Goal: Information Seeking & Learning: Learn about a topic

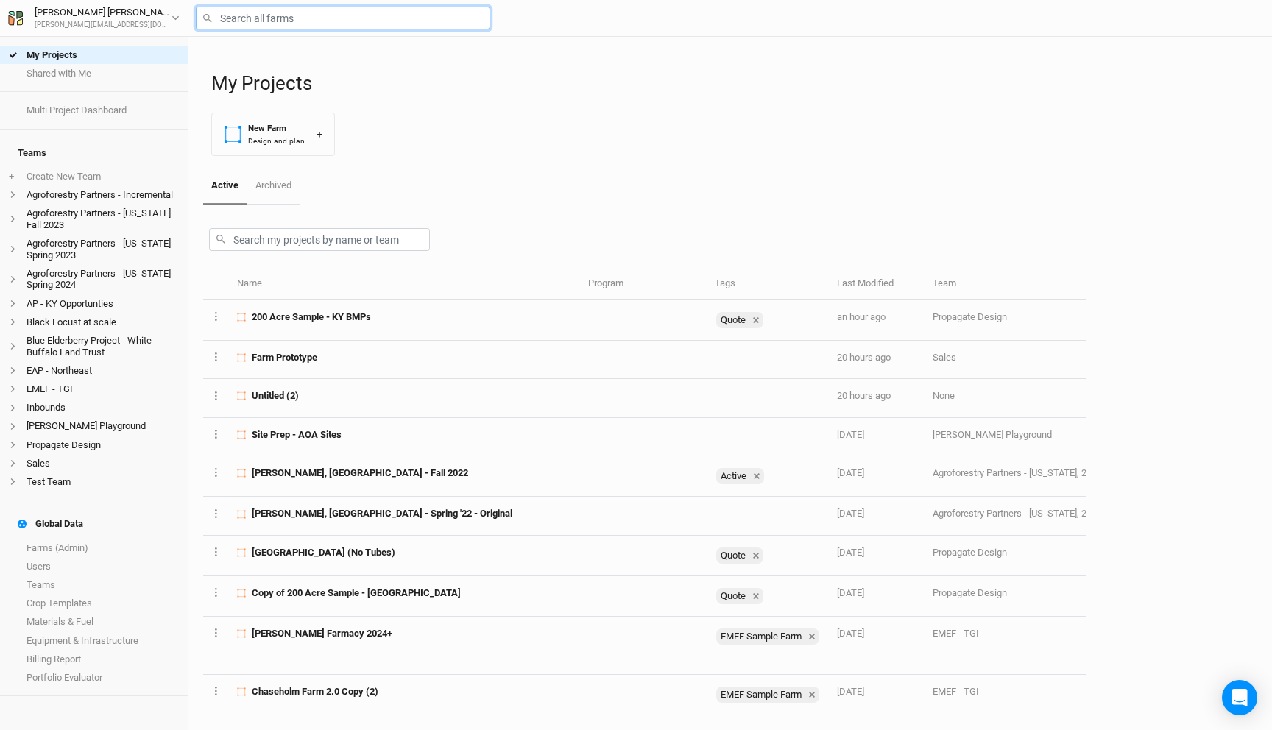
click at [291, 18] on input "text" at bounding box center [343, 18] width 294 height 23
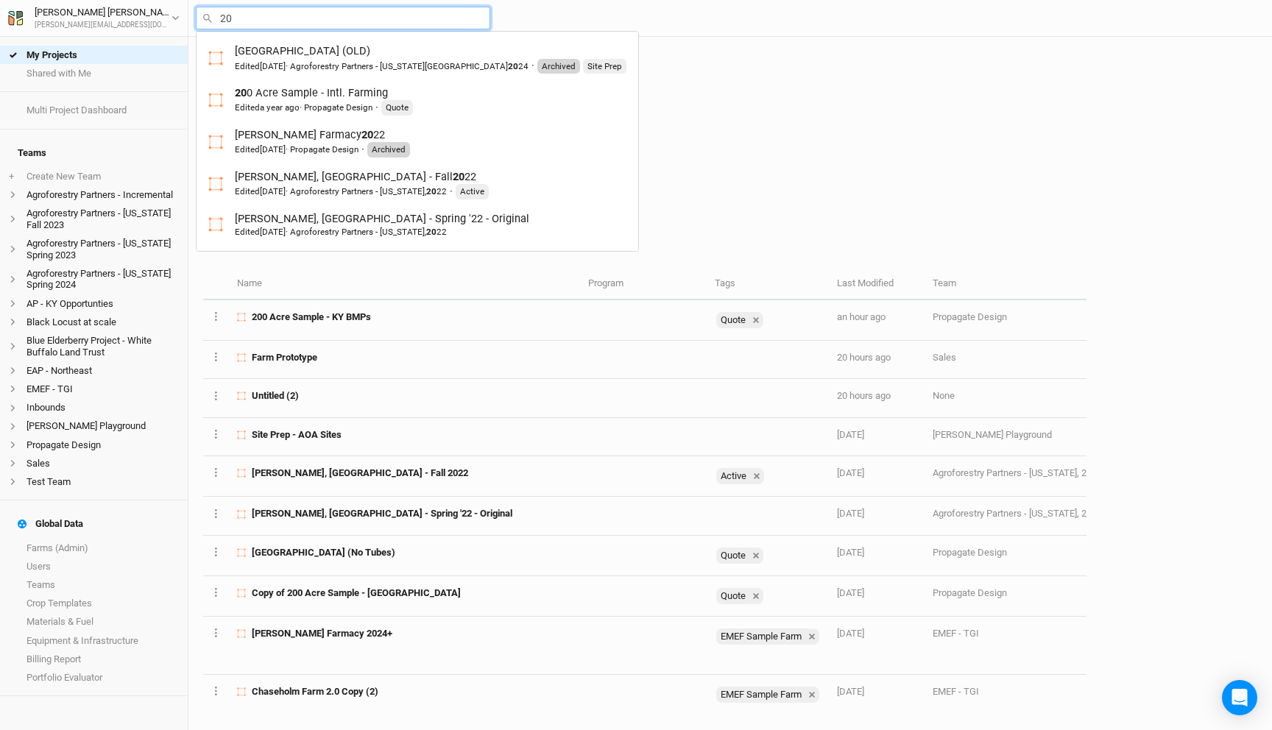
type input "200"
type input "200 Acre Sample - Intl. Farming"
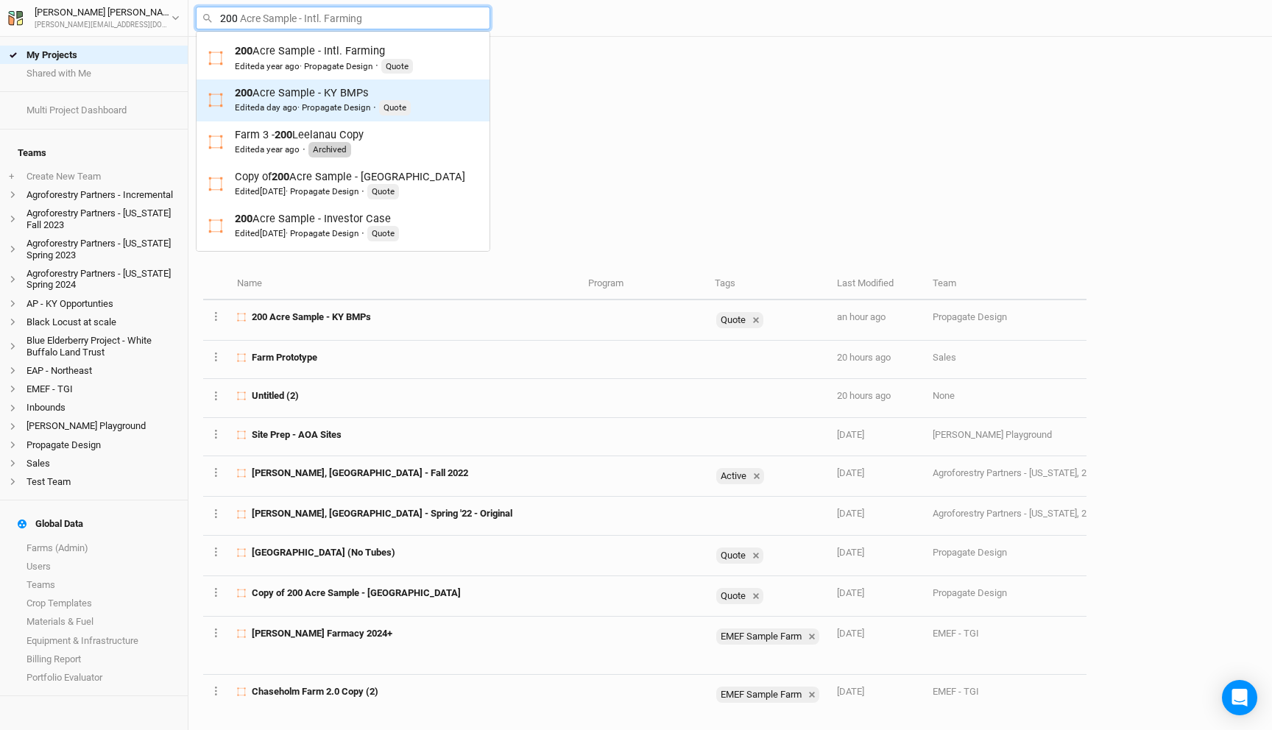
click at [319, 80] on link "200 Acre Sample - KY BMPs Edited a day ago · Propagate Design · Quote" at bounding box center [343, 101] width 293 height 42
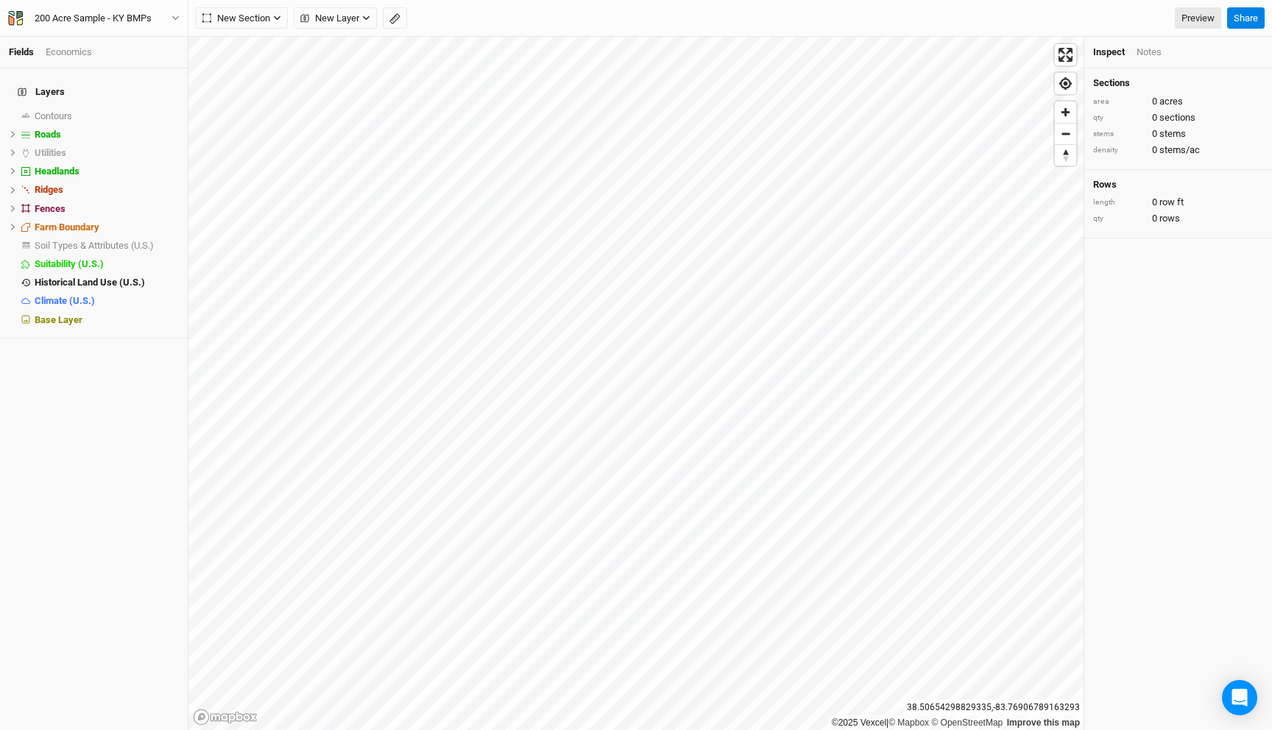
click at [72, 49] on div "Economics" at bounding box center [69, 52] width 46 height 13
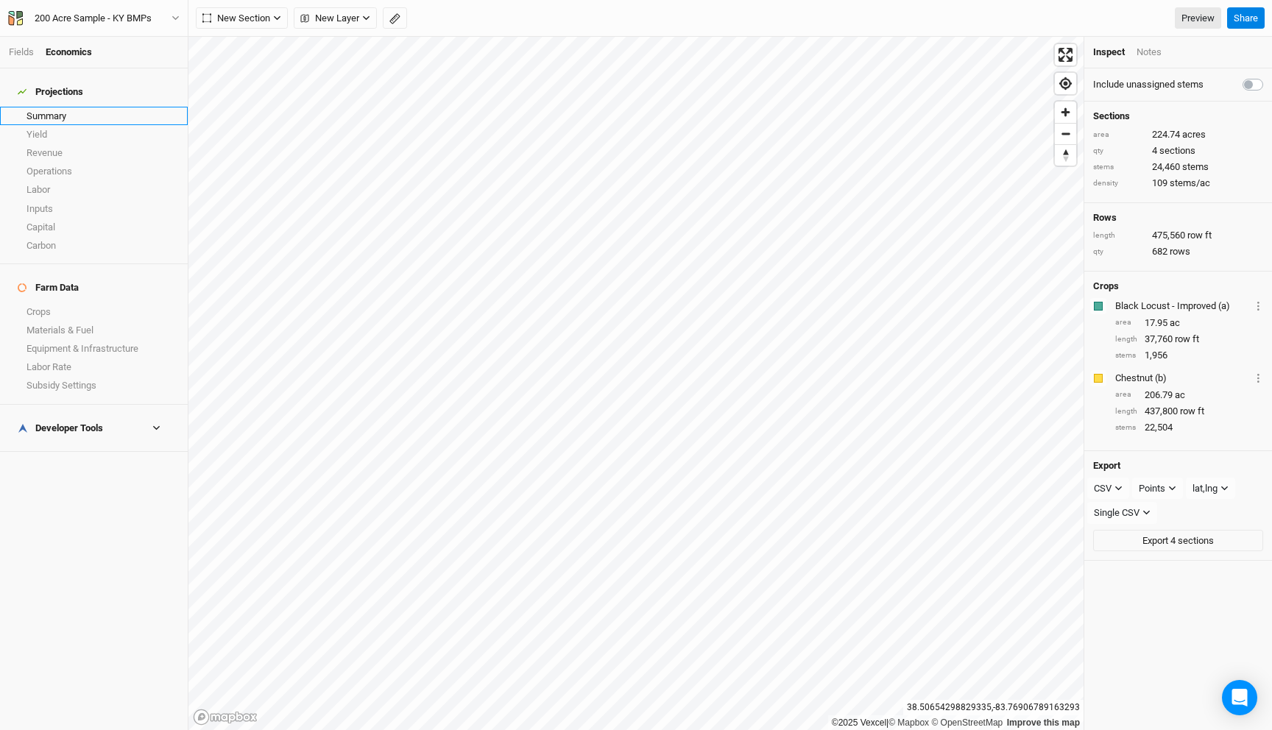
click at [62, 107] on link "Summary" at bounding box center [94, 116] width 188 height 18
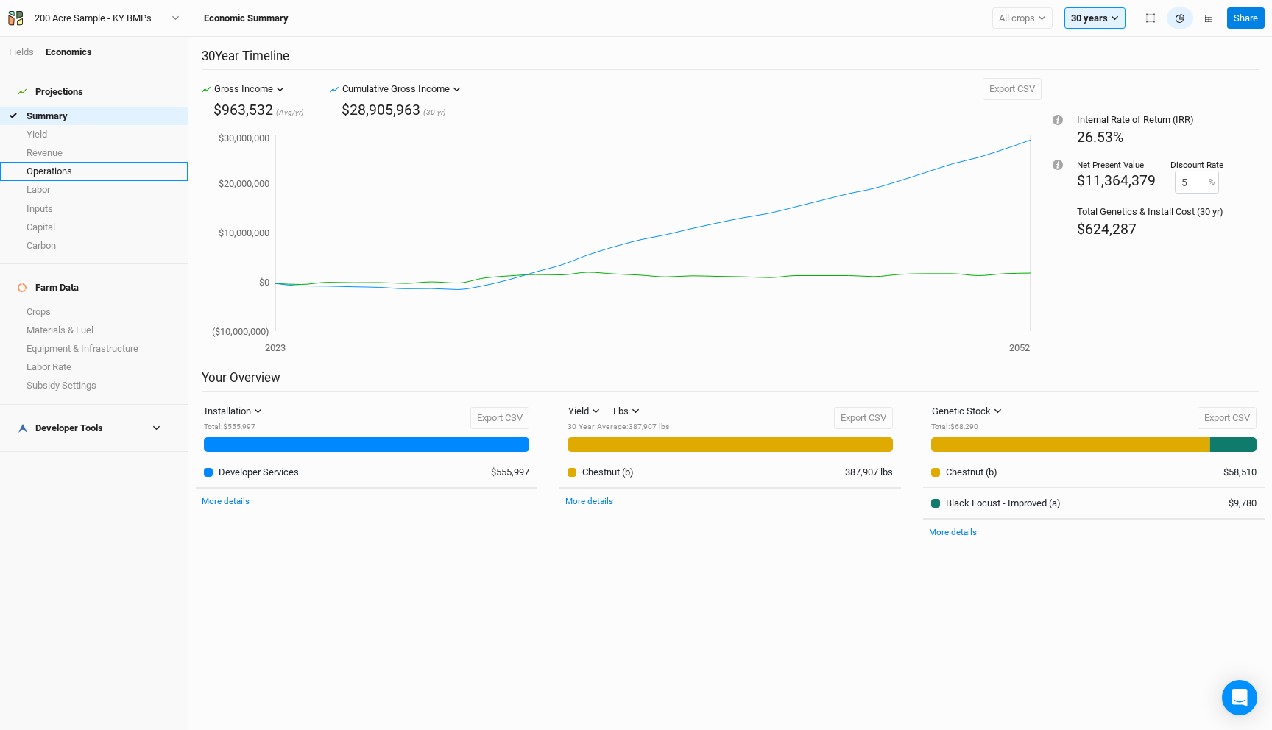
click at [88, 166] on link "Operations" at bounding box center [94, 171] width 188 height 18
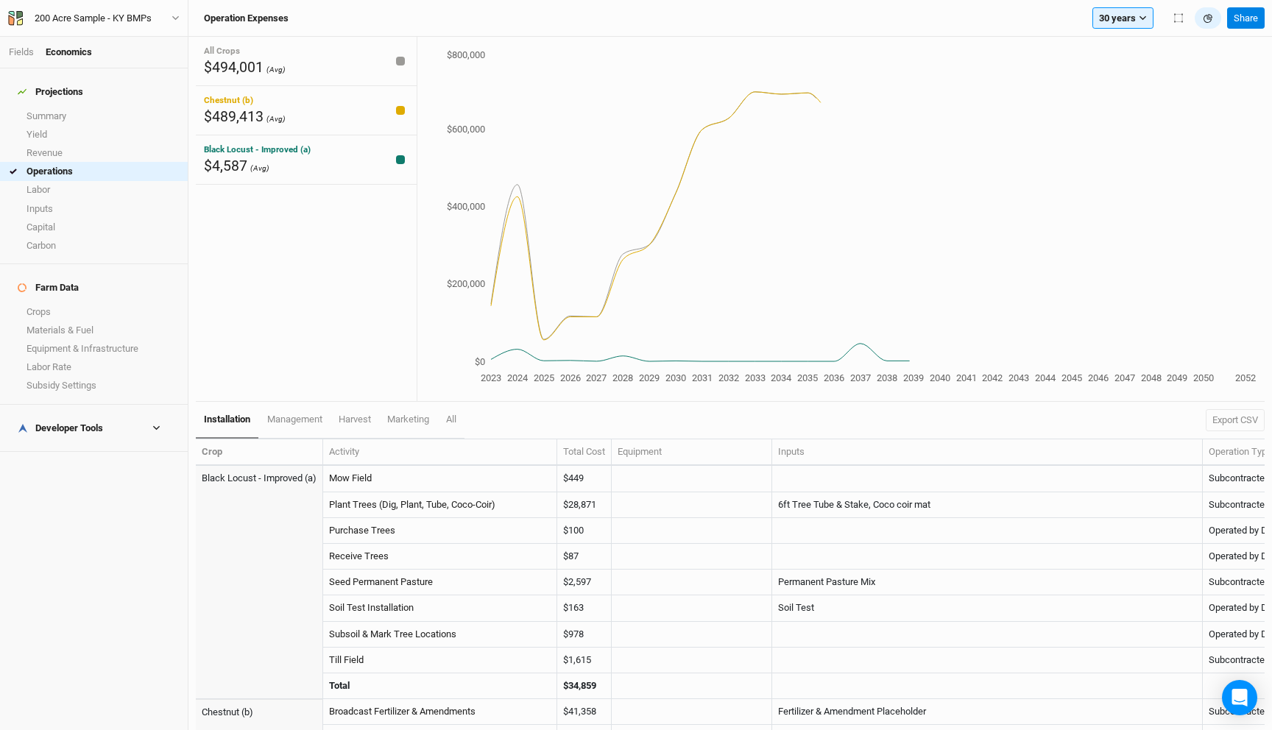
click at [113, 414] on h4 "Developer Tools" at bounding box center [94, 428] width 170 height 29
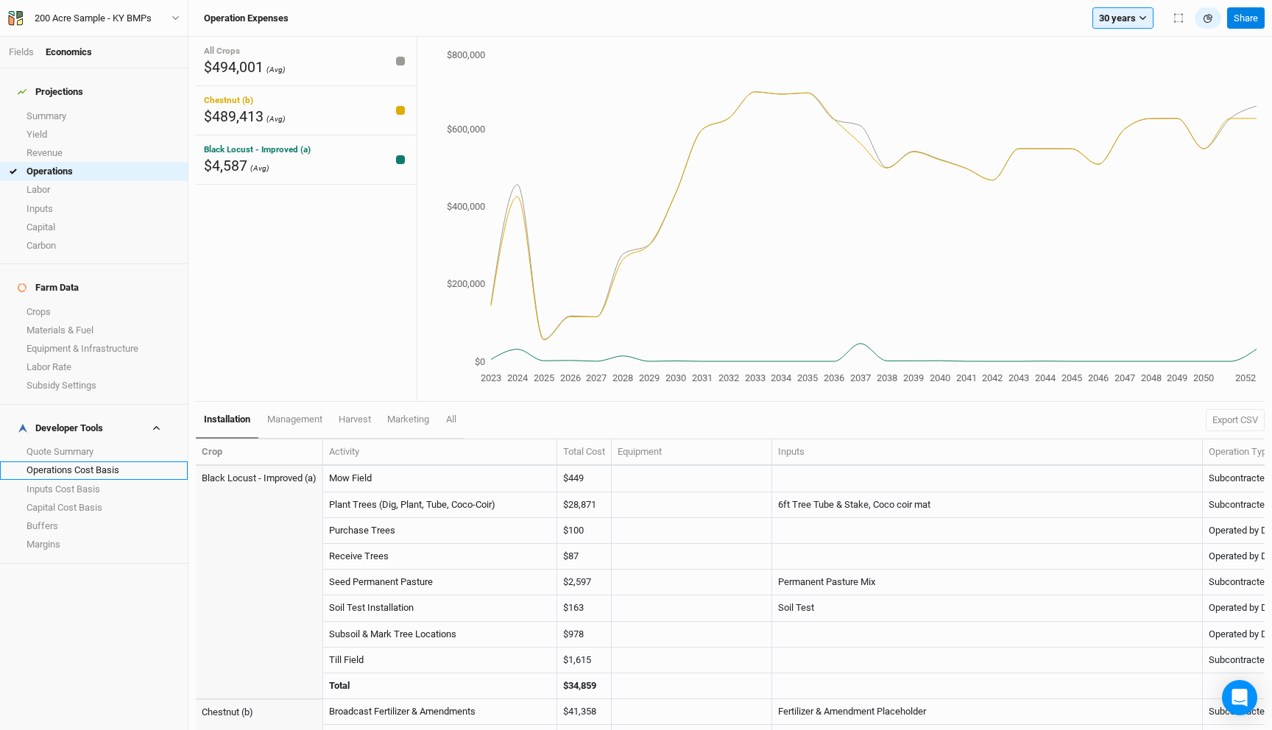
click at [105, 462] on link "Operations Cost Basis" at bounding box center [94, 471] width 188 height 18
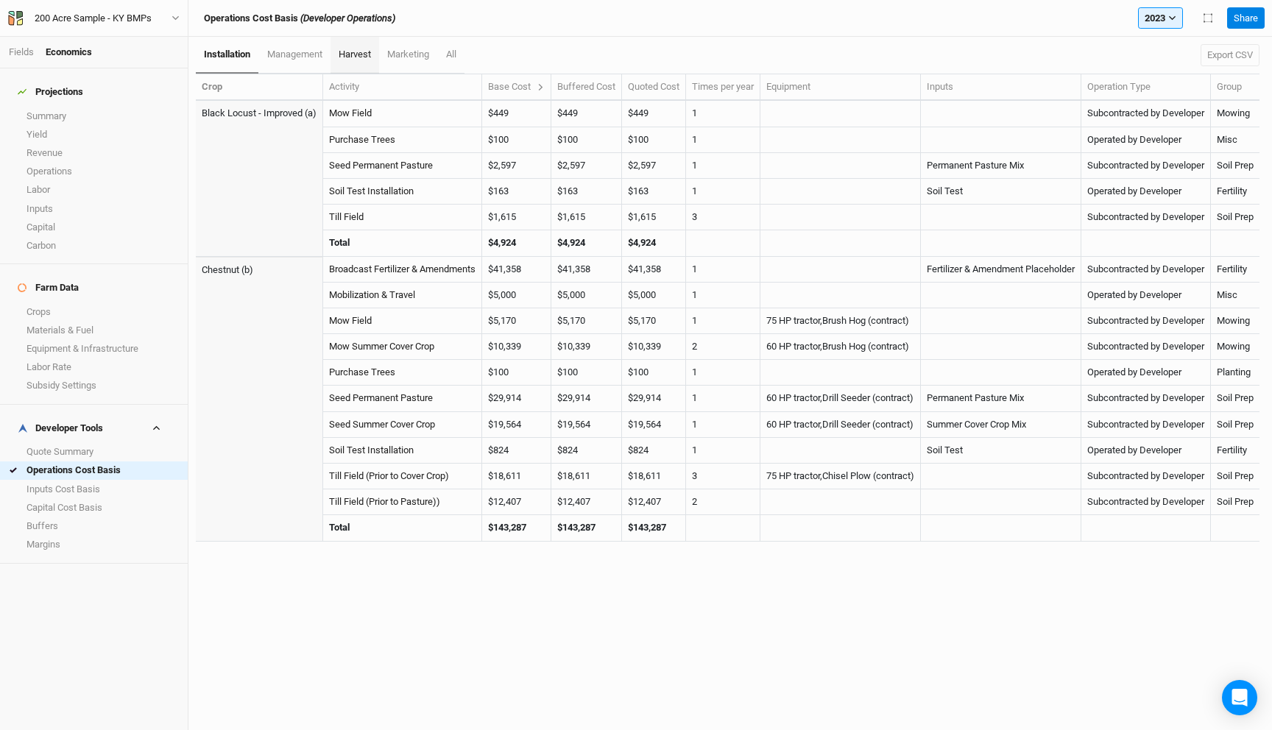
click at [366, 47] on link "harvest" at bounding box center [355, 55] width 49 height 37
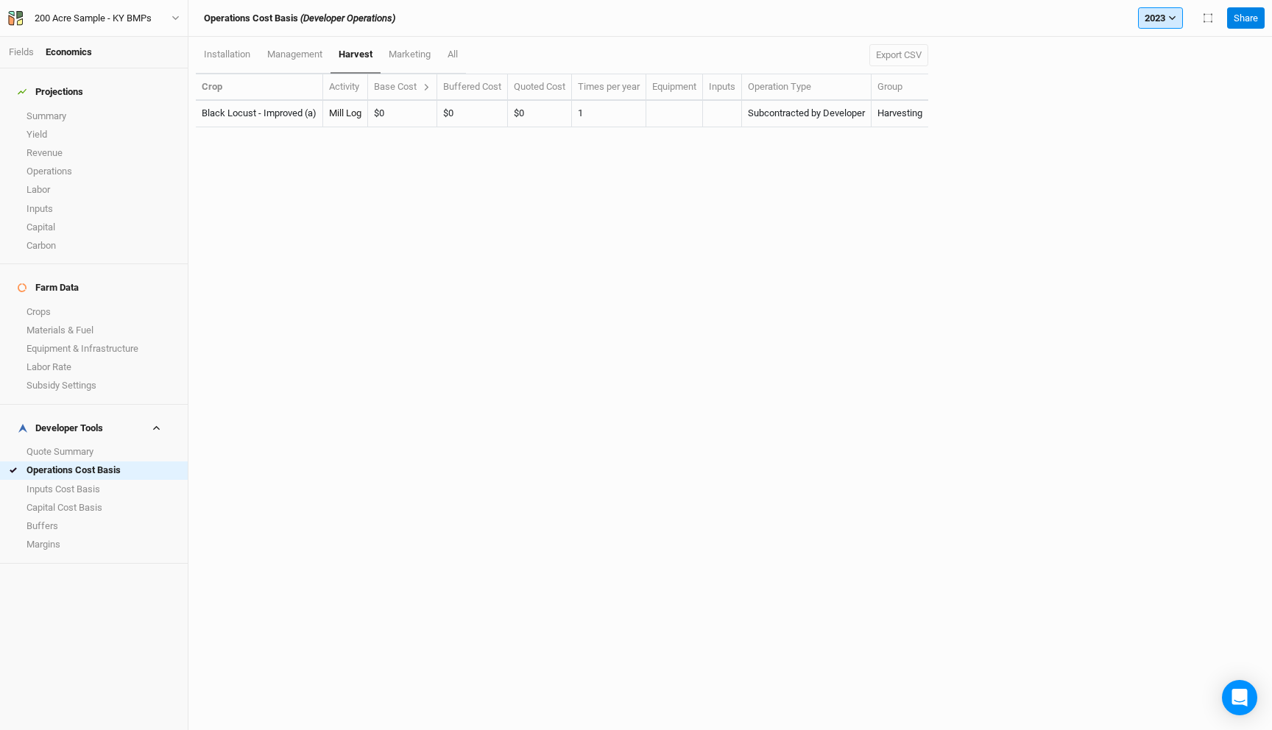
click at [1159, 24] on button "2023" at bounding box center [1160, 18] width 45 height 22
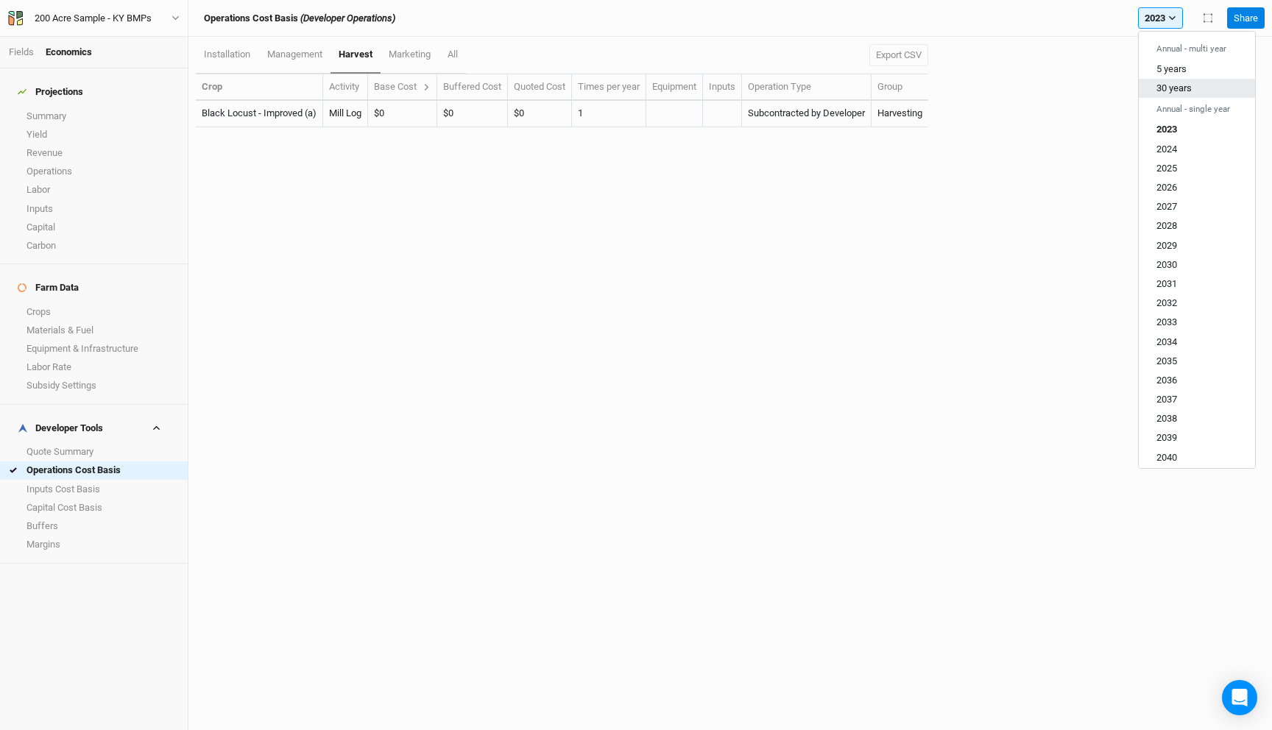
click at [1173, 90] on span "30 years" at bounding box center [1174, 87] width 35 height 11
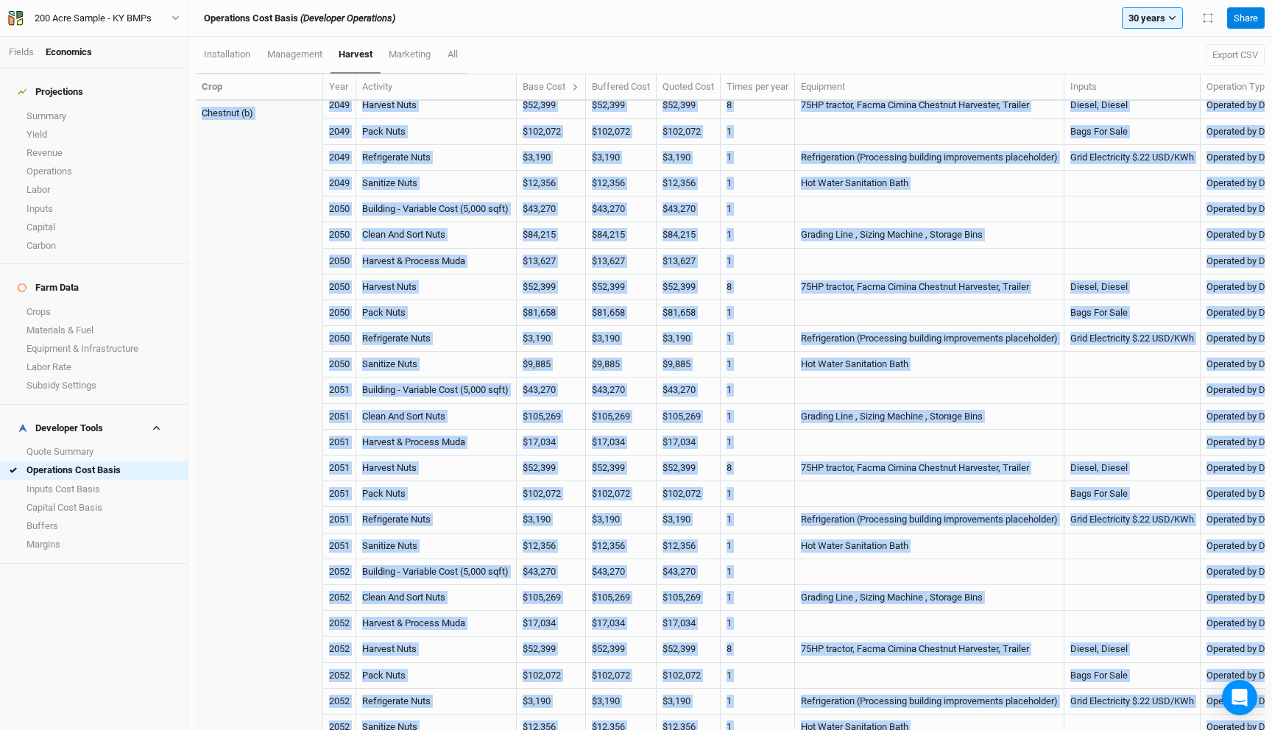
scroll to position [4604, 0]
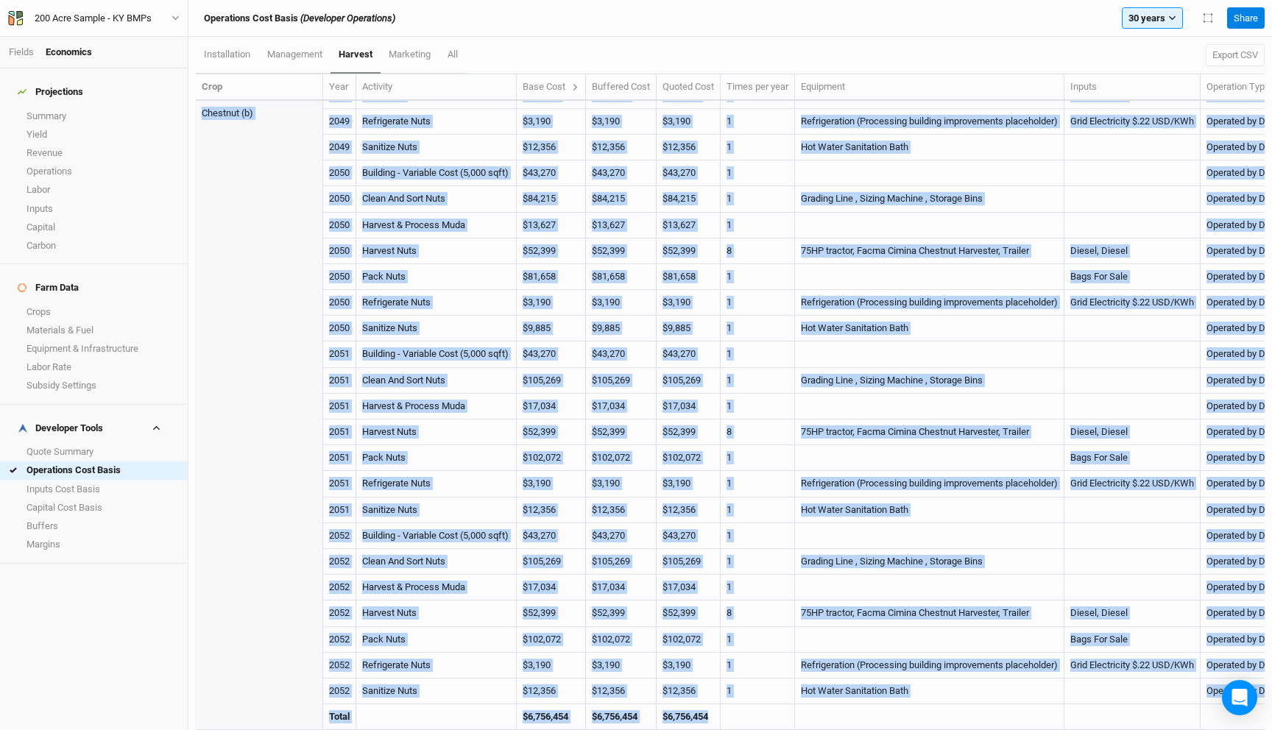
drag, startPoint x: 202, startPoint y: 247, endPoint x: 1165, endPoint y: 707, distance: 1067.5
click at [1232, 61] on button "Export CSV" at bounding box center [1235, 55] width 59 height 22
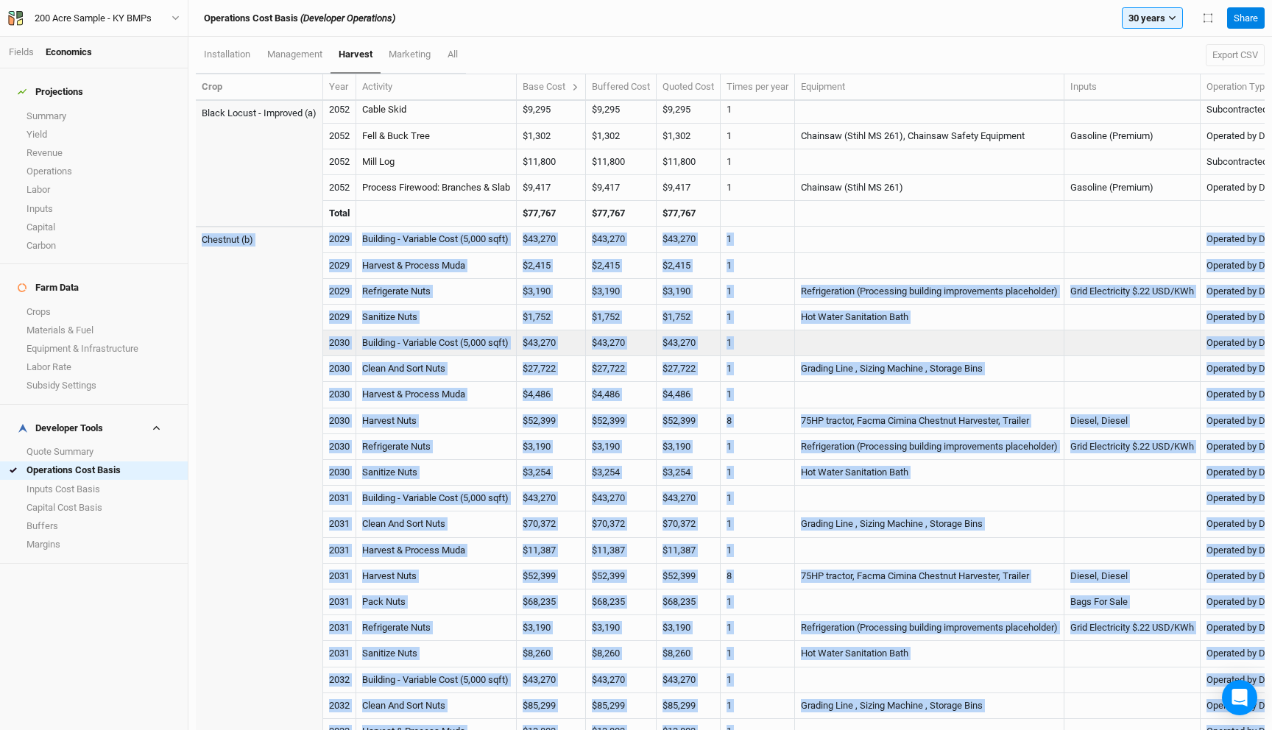
scroll to position [836, 0]
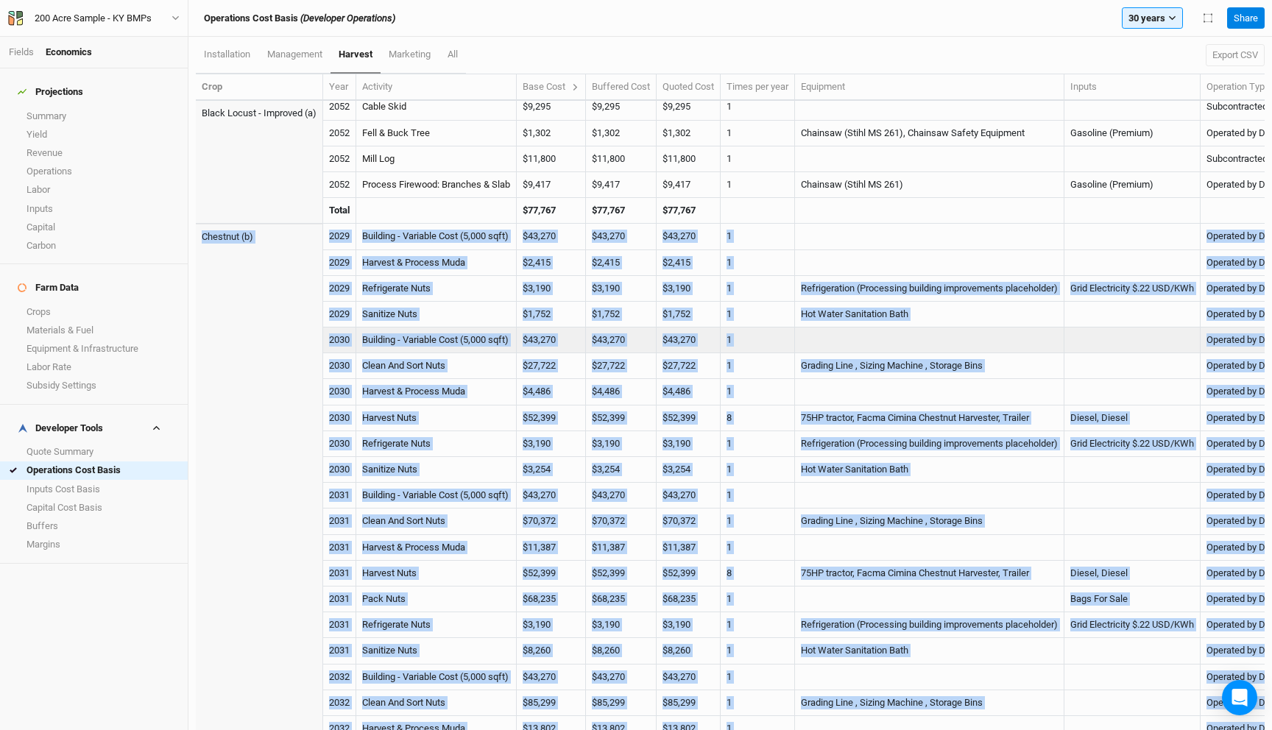
click at [544, 333] on td "$43,270" at bounding box center [551, 341] width 69 height 26
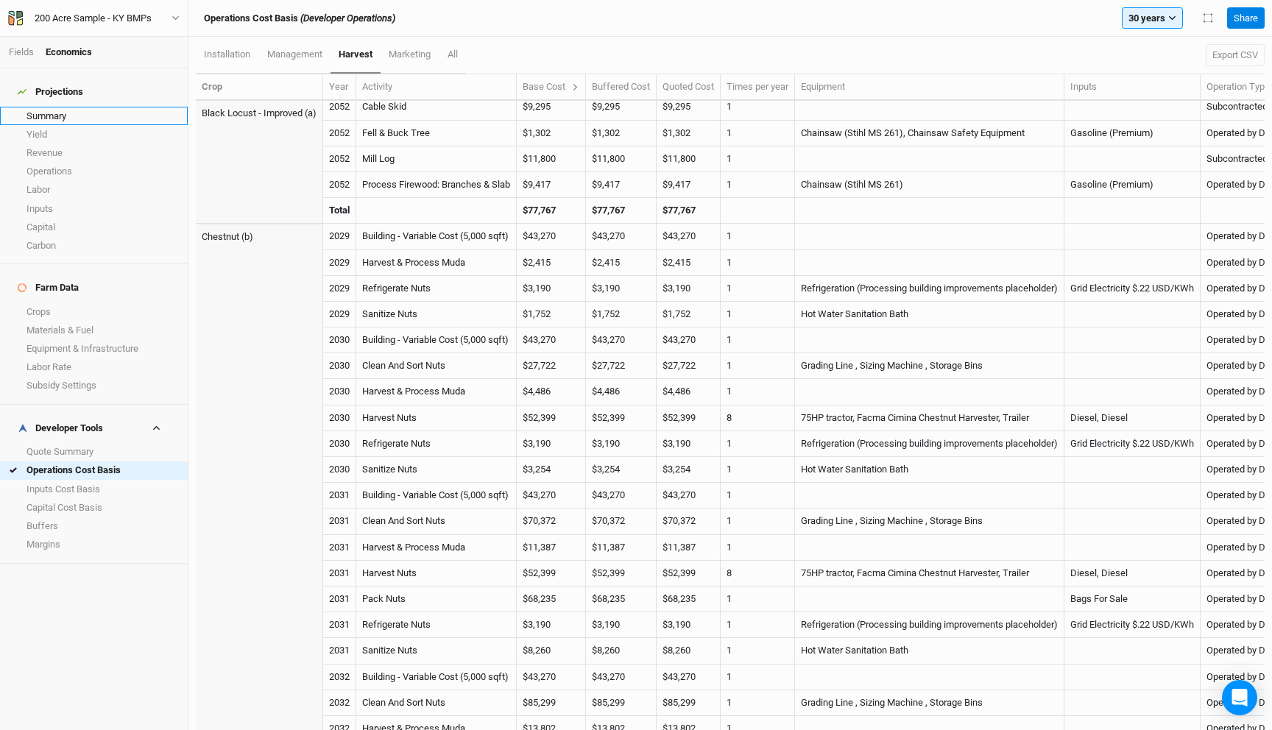
click at [81, 113] on link "Summary" at bounding box center [94, 116] width 188 height 18
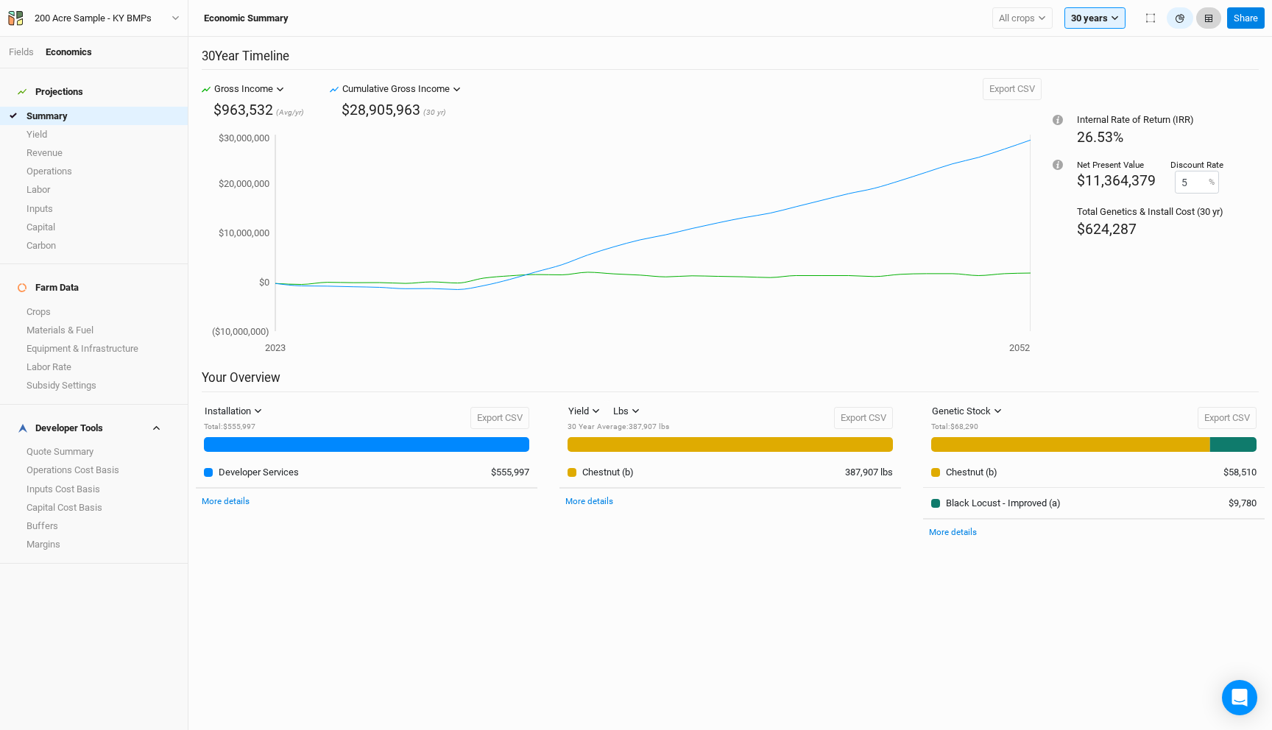
click at [1208, 21] on icon "button" at bounding box center [1208, 18] width 7 height 7
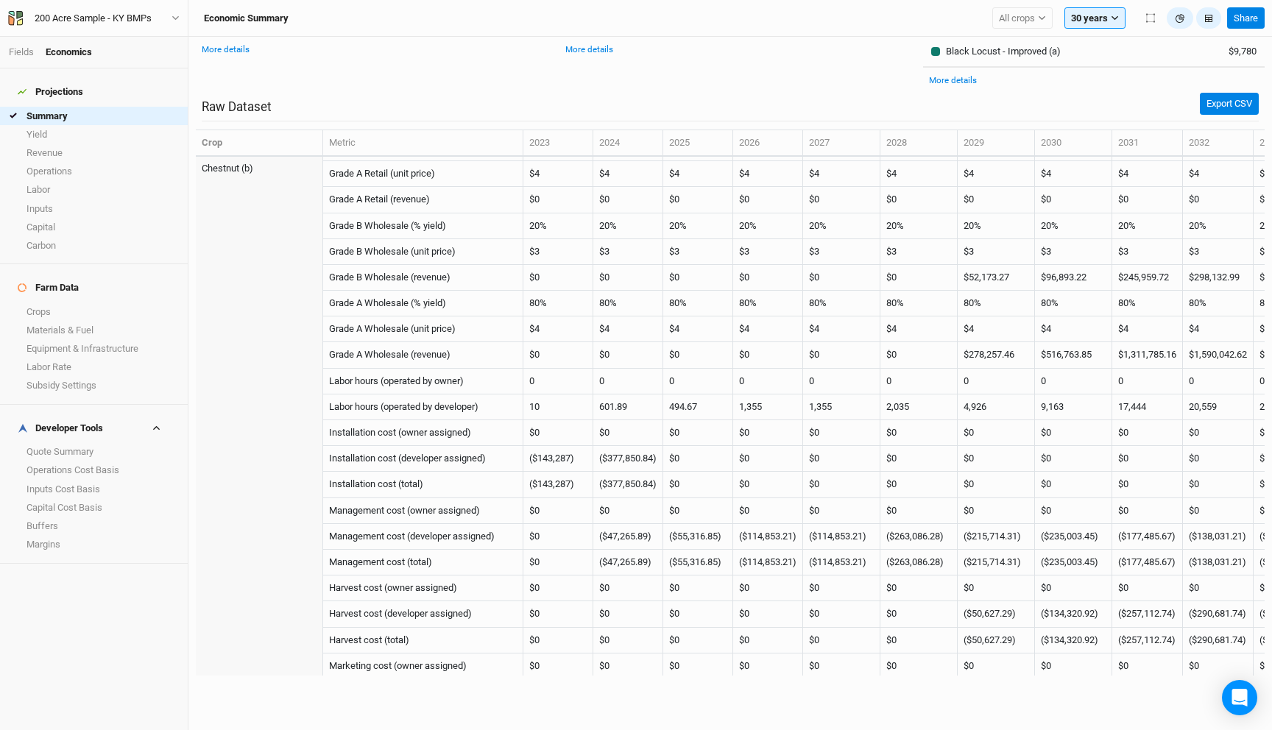
scroll to position [1734, 0]
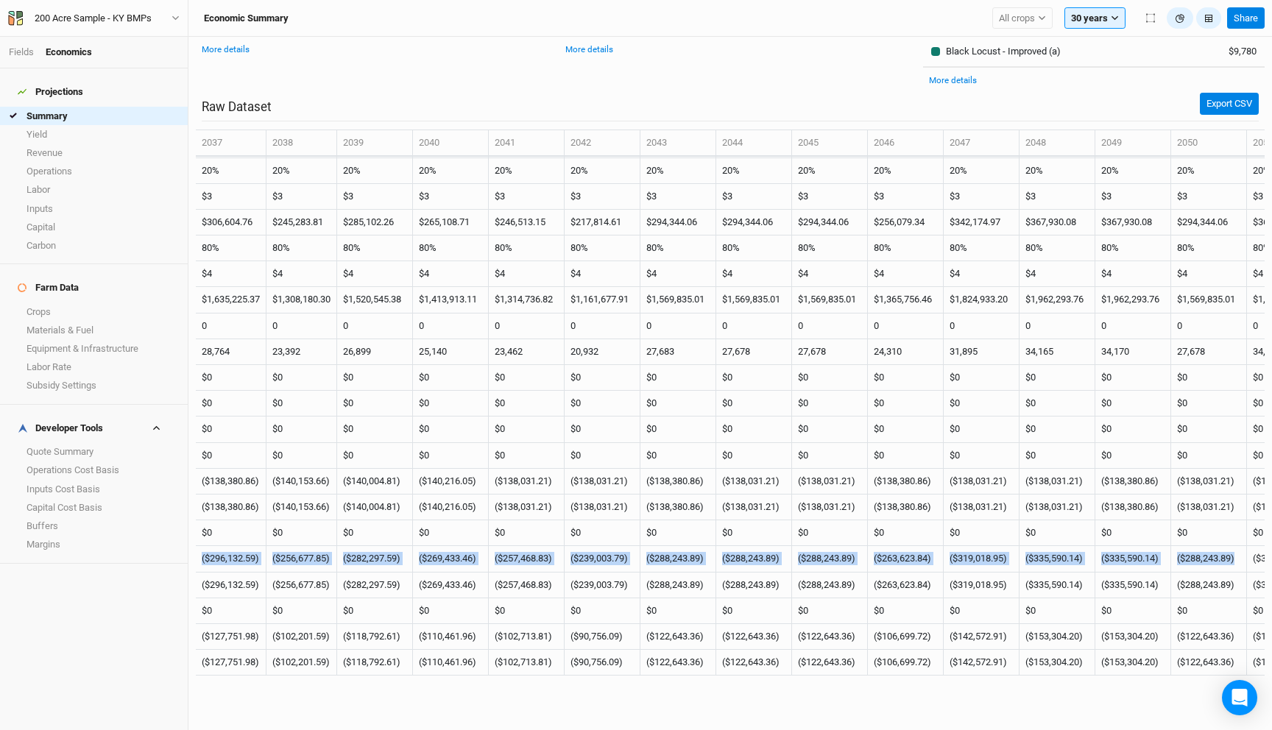
drag, startPoint x: 329, startPoint y: 555, endPoint x: 1264, endPoint y: 567, distance: 935.0
click at [1264, 567] on table "Crop Metric 2023 2024 2025 2026 2027 2028 2029 2030 2031 2032 2033 2034 2035 20…" at bounding box center [730, 403] width 1069 height 546
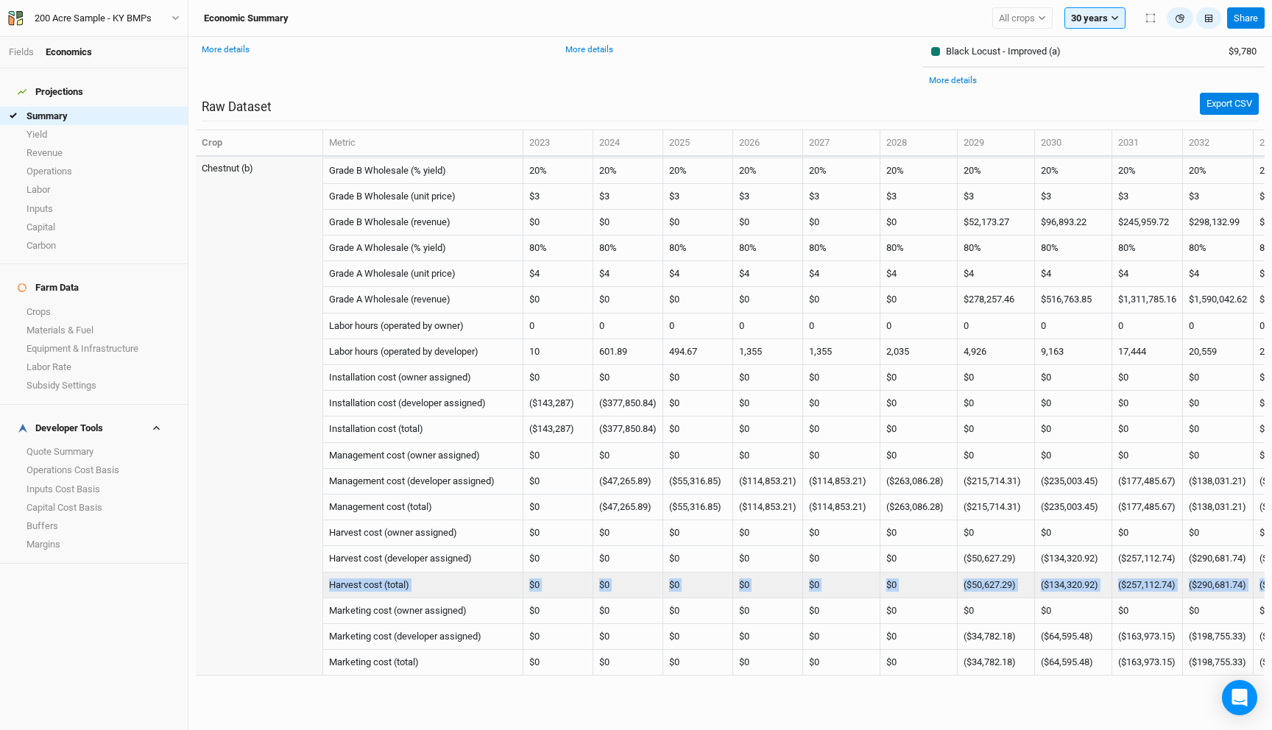
drag, startPoint x: 1254, startPoint y: 582, endPoint x: 331, endPoint y: 587, distance: 922.4
copy tr "Harvest cost (total) $0 $0 $0 $0 $0 $0 ($50,627.29) ($134,320.92) ($257,112.74)…"
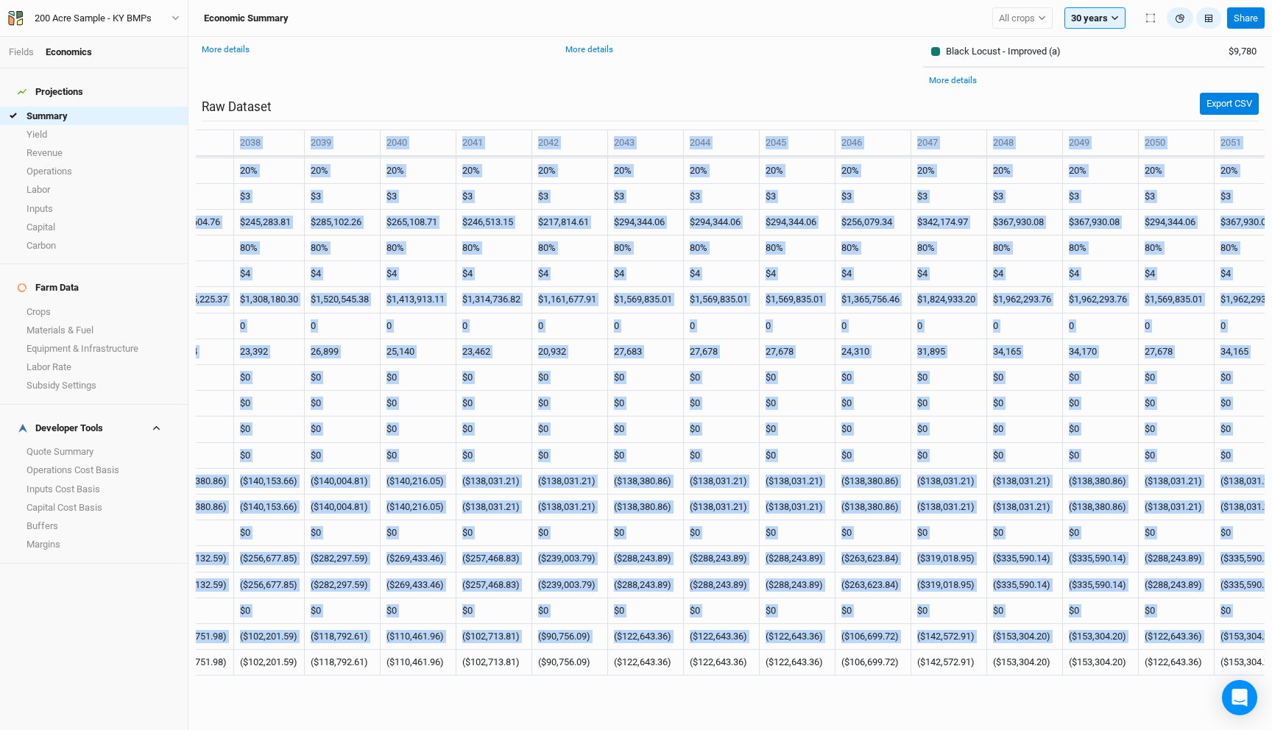
scroll to position [1734, 1539]
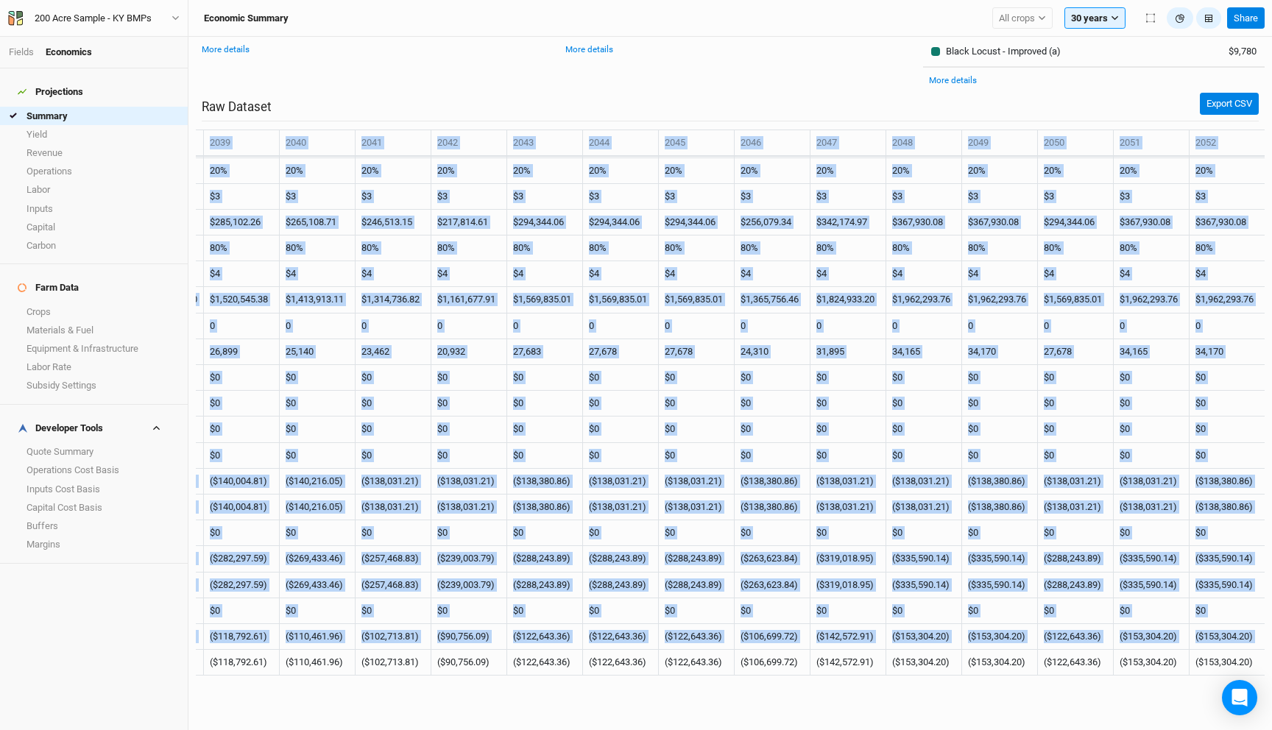
drag, startPoint x: 333, startPoint y: 660, endPoint x: 1271, endPoint y: 679, distance: 938.8
click at [1271, 679] on div "30 Year Timeline Gross Income Gross Income Cumulative Gross Income Revenue CapE…" at bounding box center [730, 383] width 1084 height 693
copy table "Crop Metric 2023 2024 2025 2026 2027 2028 2029 2030 2031 2032 2033 2034 2035 20…"
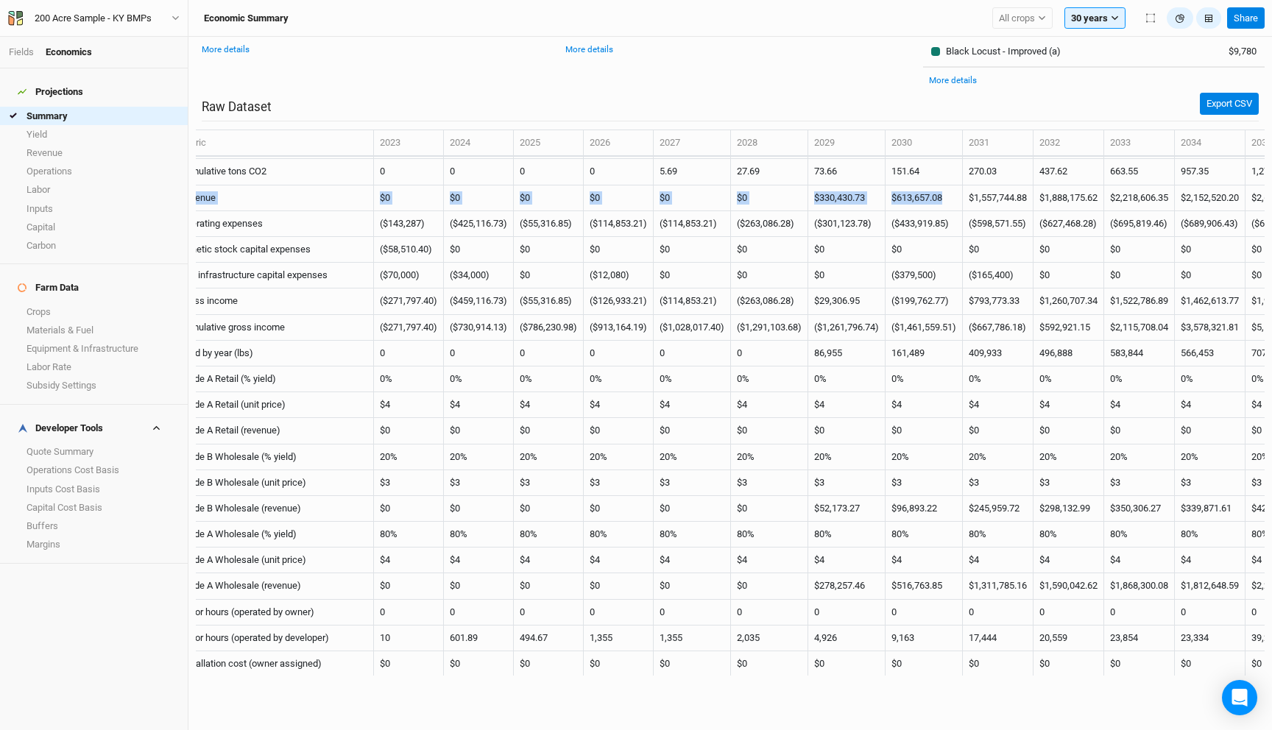
scroll to position [1448, 0]
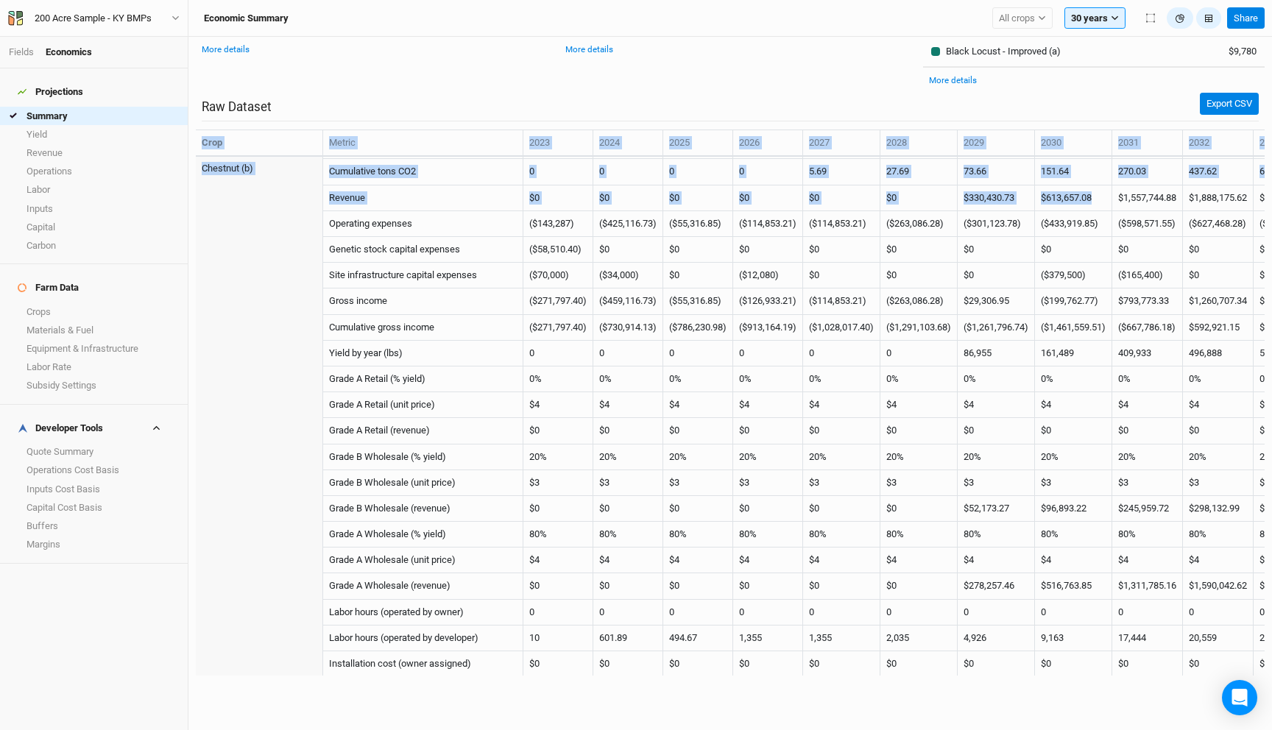
drag, startPoint x: 959, startPoint y: 198, endPoint x: 191, endPoint y: 197, distance: 767.8
click at [191, 197] on div "30 Year Timeline Gross Income Gross Income Cumulative Gross Income Revenue CapE…" at bounding box center [730, 383] width 1084 height 693
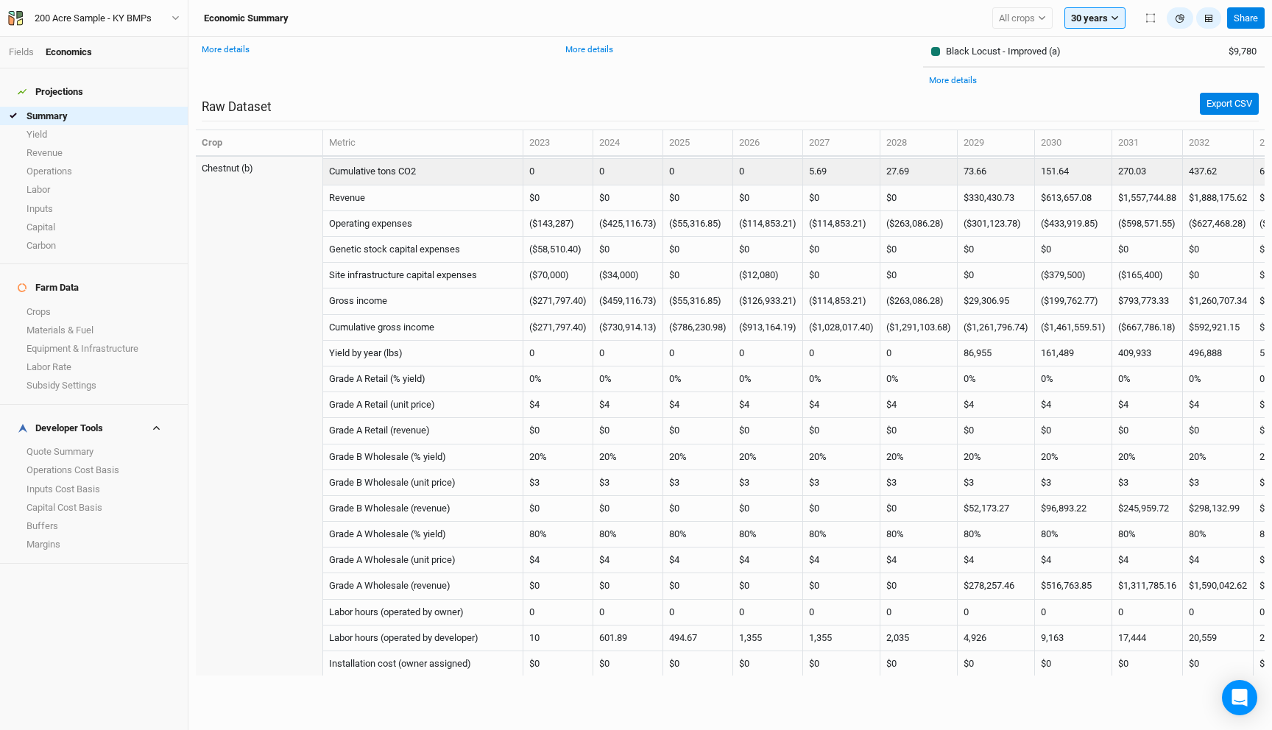
click at [494, 172] on td "Cumulative tons CO2" at bounding box center [423, 172] width 200 height 26
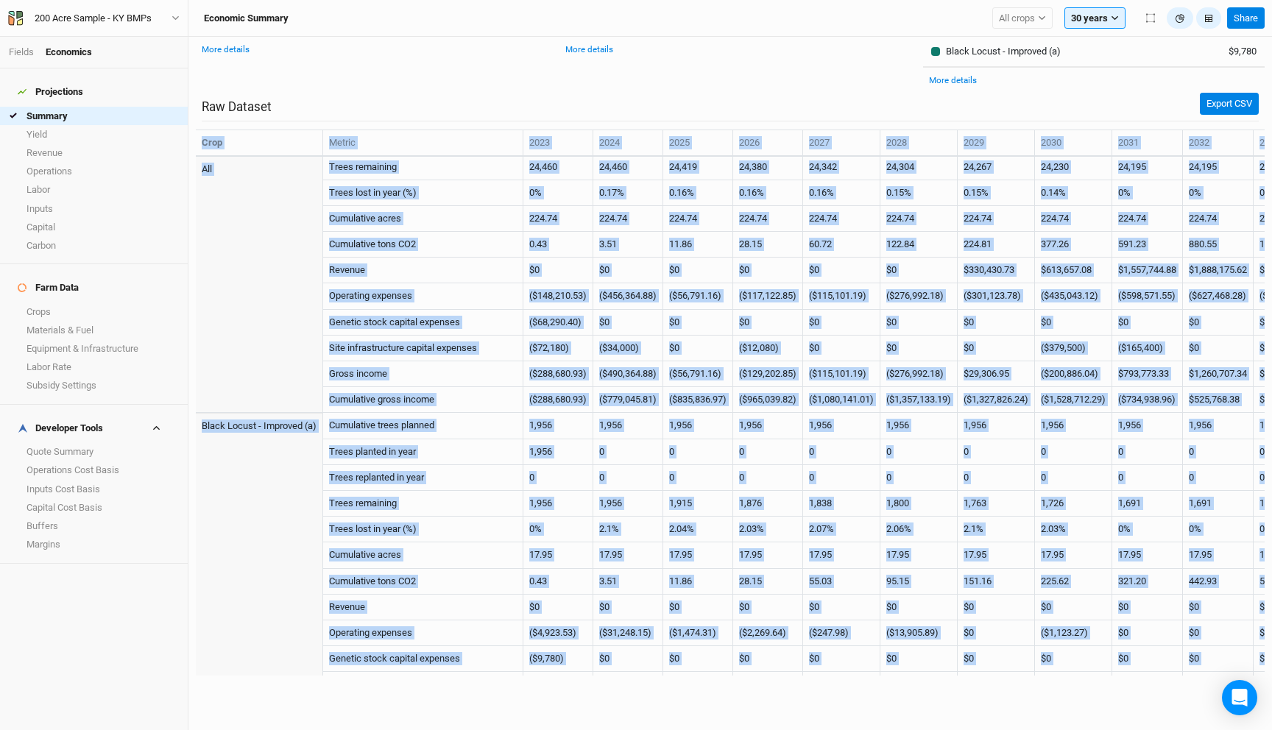
drag, startPoint x: 330, startPoint y: 197, endPoint x: 1070, endPoint y: 478, distance: 791.9
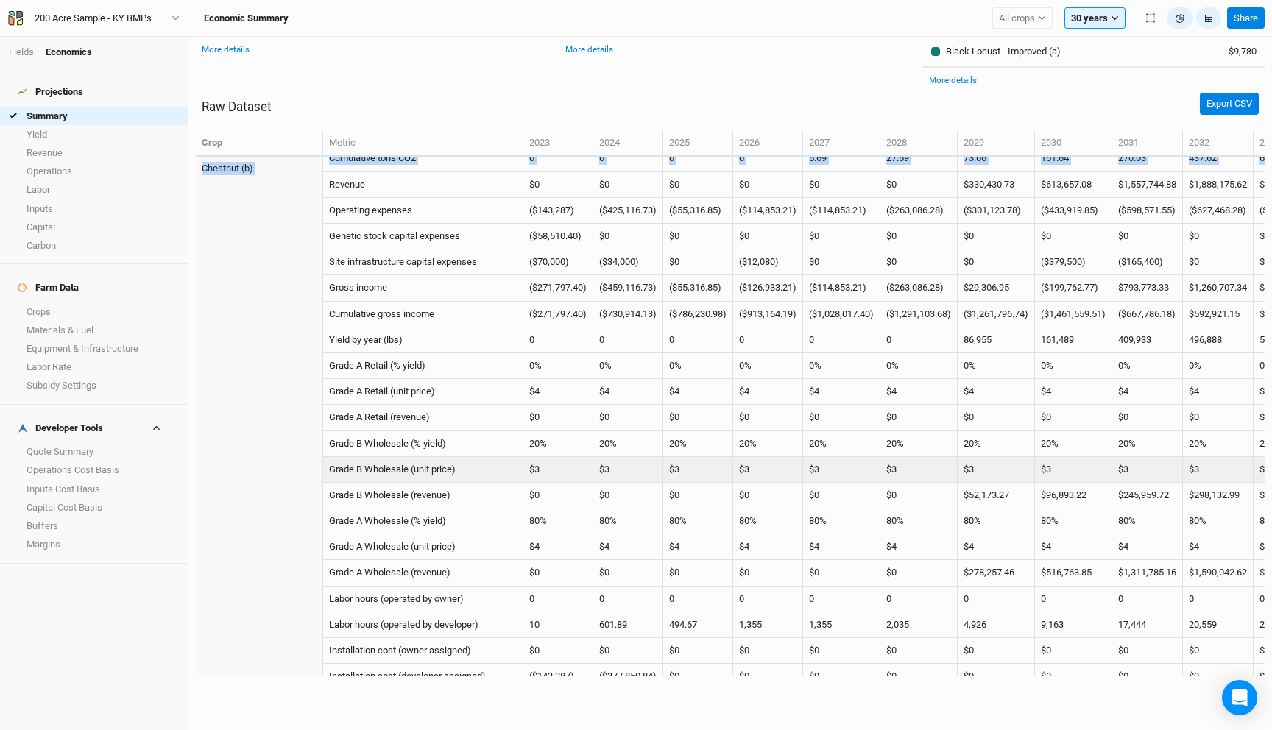
scroll to position [1374, 0]
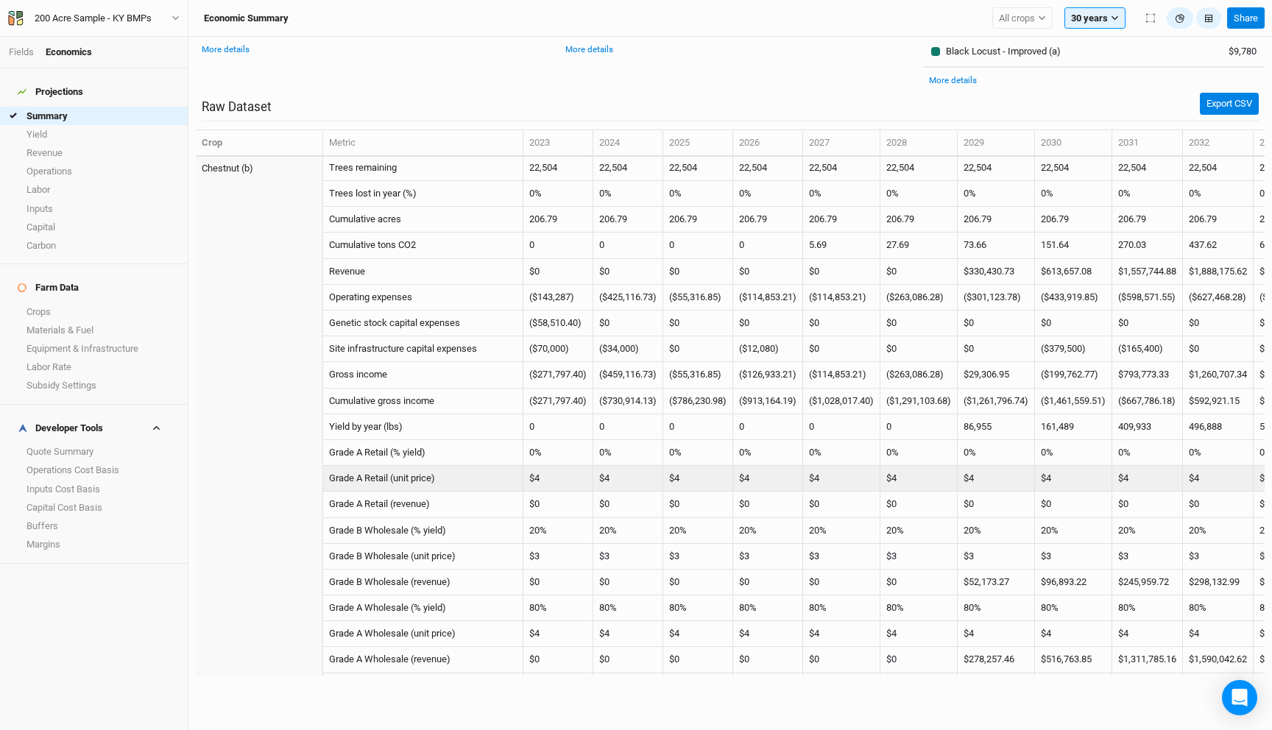
click at [1070, 466] on td "$4" at bounding box center [1073, 479] width 77 height 26
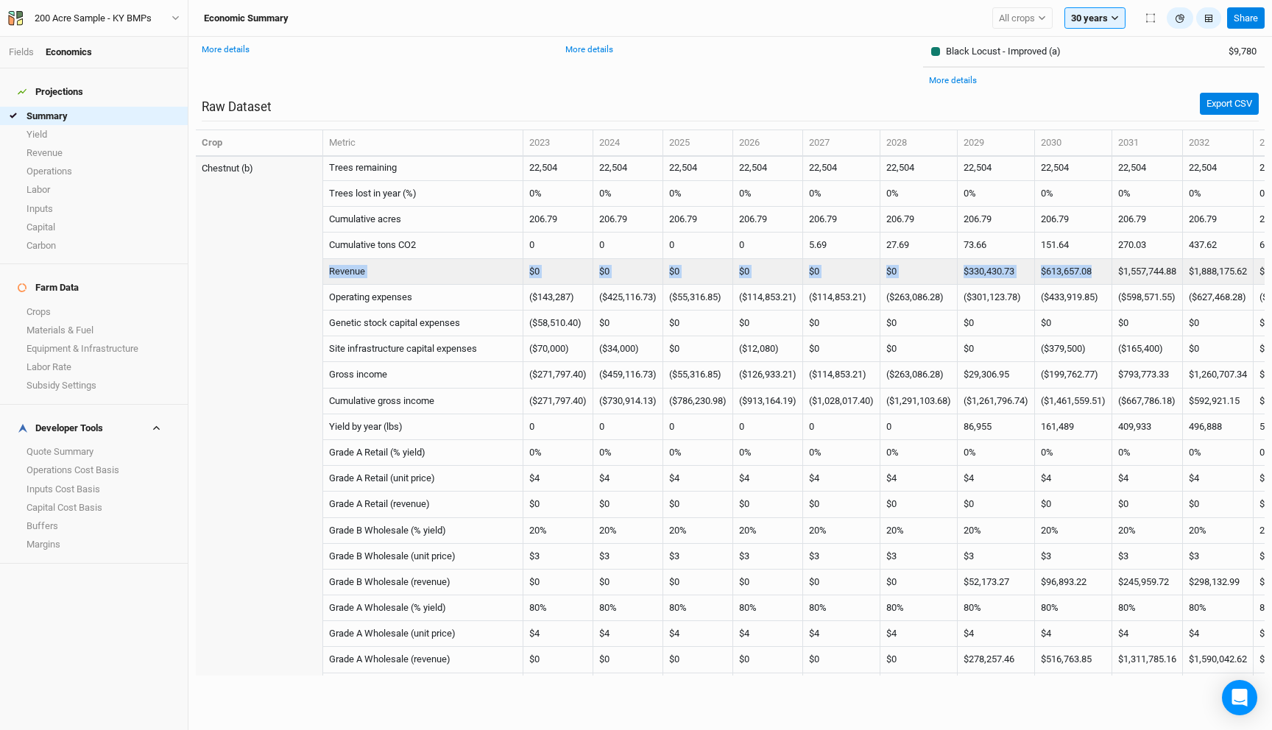
drag, startPoint x: 1113, startPoint y: 269, endPoint x: 329, endPoint y: 272, distance: 784.0
copy tr "Revenue $0 $0 $0 $0 $0 $0 $330,430.73 $613,657.08"
click at [1202, 19] on button "button" at bounding box center [1208, 18] width 25 height 22
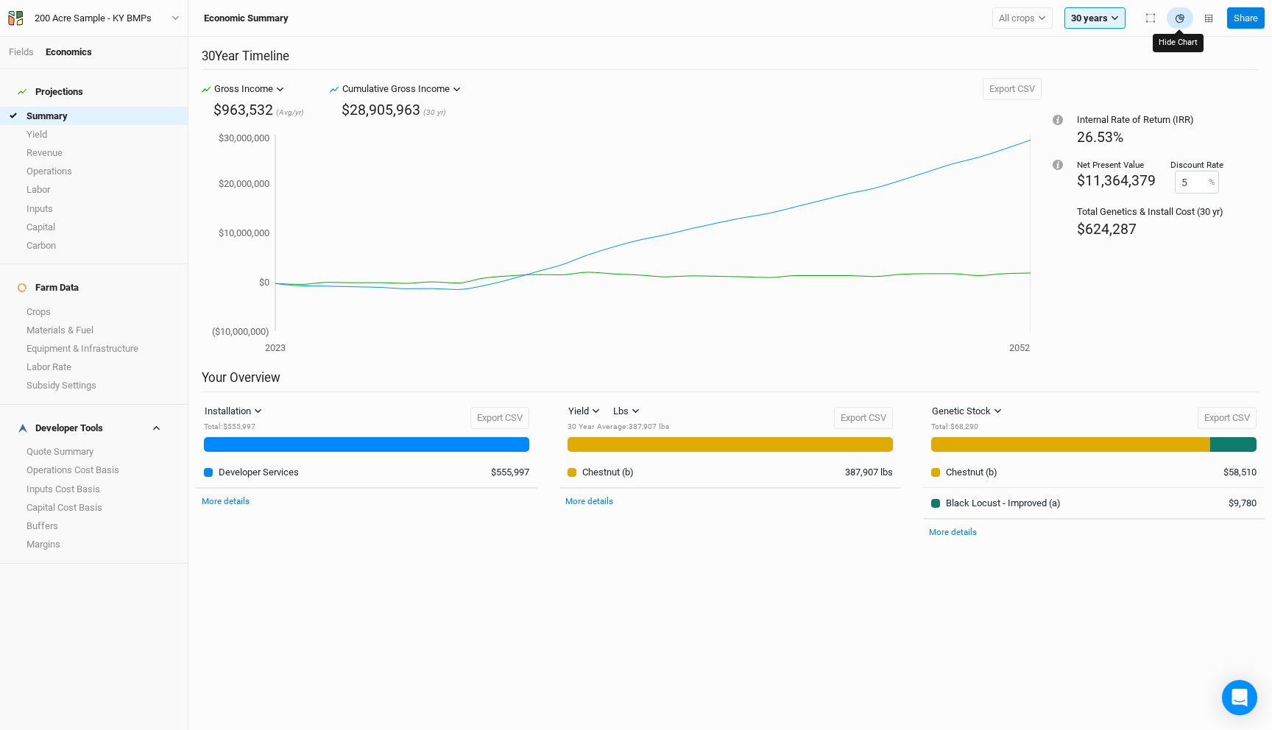
click at [1185, 19] on button "button" at bounding box center [1180, 18] width 27 height 22
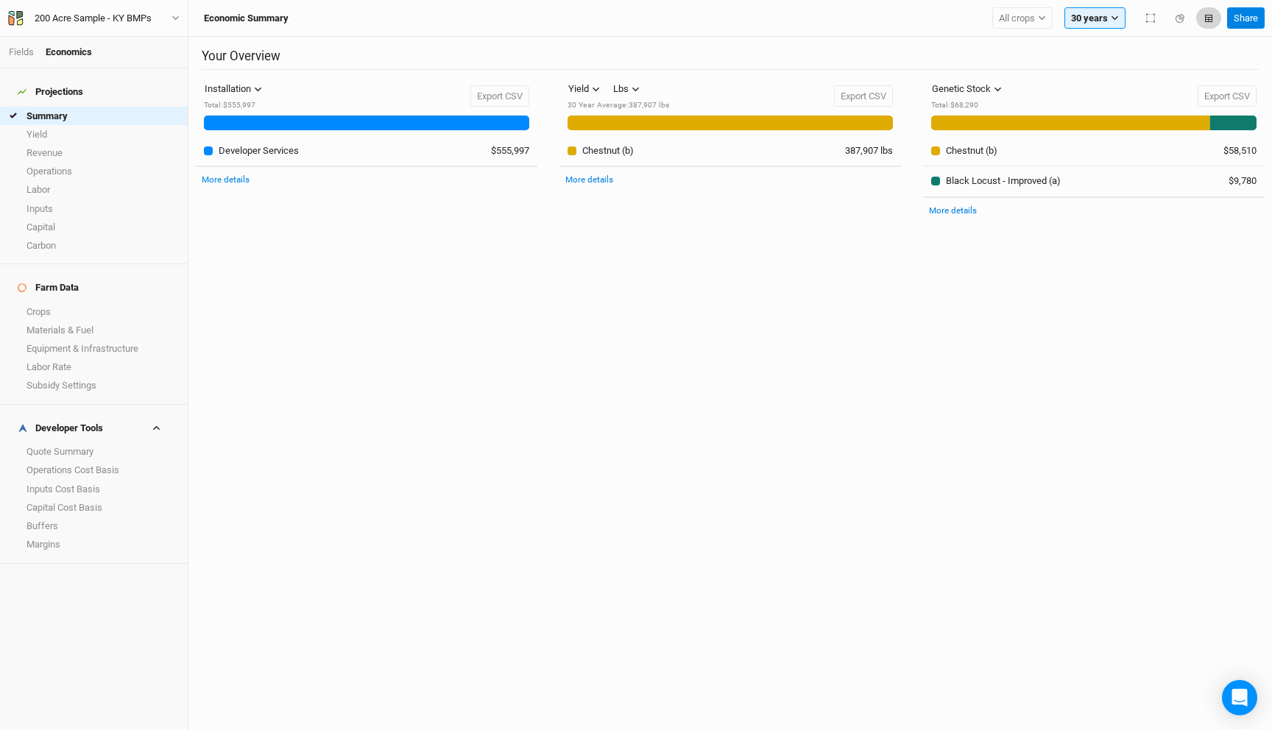
click at [1201, 21] on button "button" at bounding box center [1208, 18] width 25 height 22
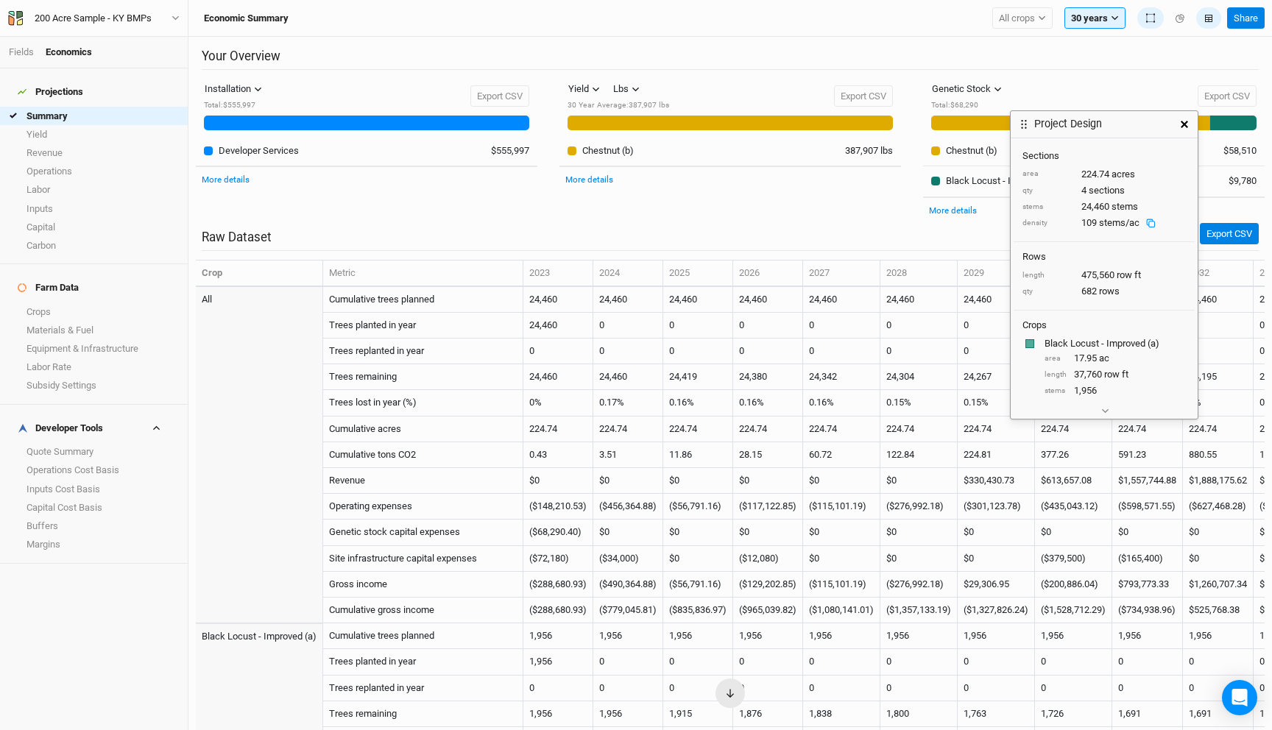
scroll to position [82, 0]
